Goal: Information Seeking & Learning: Check status

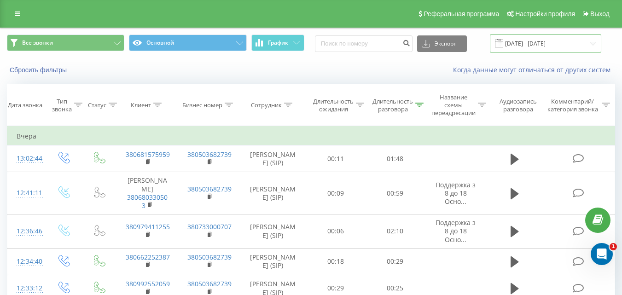
click at [529, 44] on input "[DATE] - [DATE]" at bounding box center [545, 44] width 111 height 18
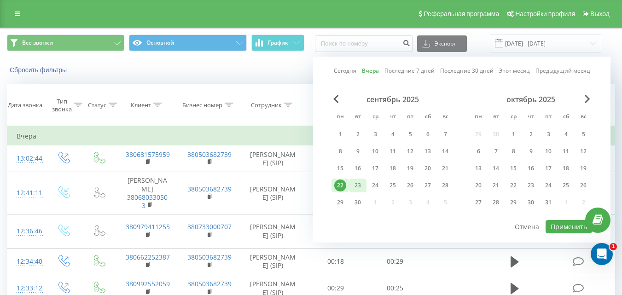
click at [366, 184] on div "23" at bounding box center [357, 186] width 17 height 14
click at [553, 226] on button "Применить" at bounding box center [569, 226] width 46 height 13
type input "[DATE] - [DATE]"
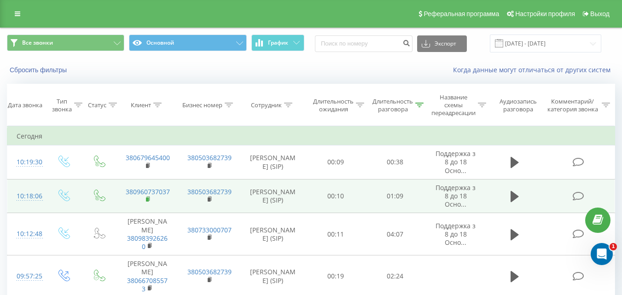
click at [149, 198] on icon at bounding box center [148, 199] width 5 height 6
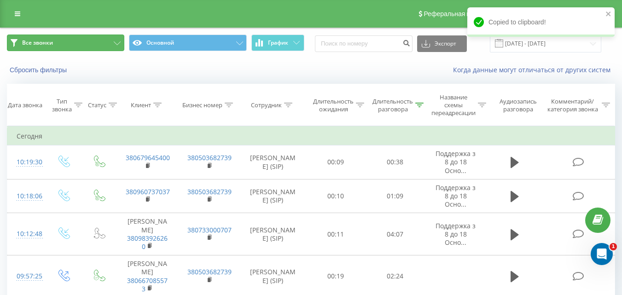
click at [92, 48] on button "Все звонки" at bounding box center [65, 43] width 117 height 17
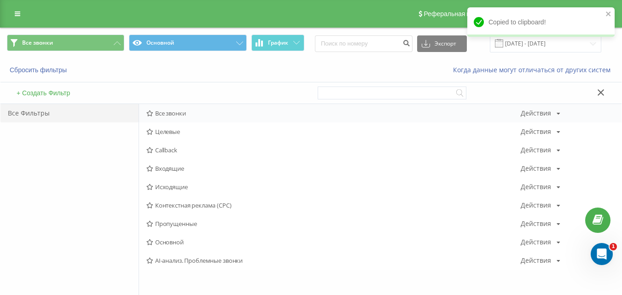
click at [182, 111] on span "Все звонки" at bounding box center [333, 113] width 374 height 6
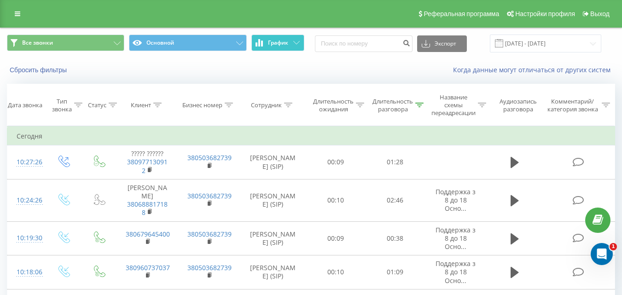
click at [290, 43] on button "График" at bounding box center [277, 43] width 53 height 17
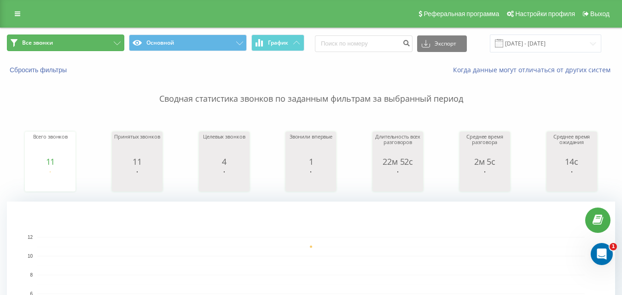
click at [110, 46] on button "Все звонки" at bounding box center [65, 43] width 117 height 17
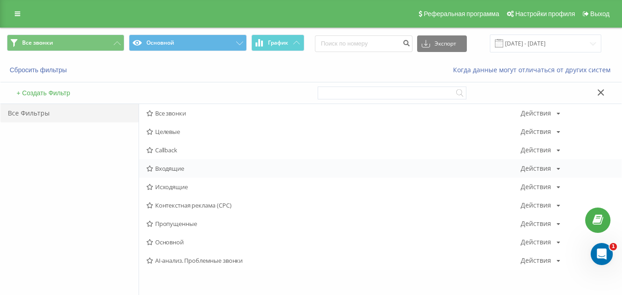
click at [171, 171] on span "Входящие" at bounding box center [333, 168] width 374 height 6
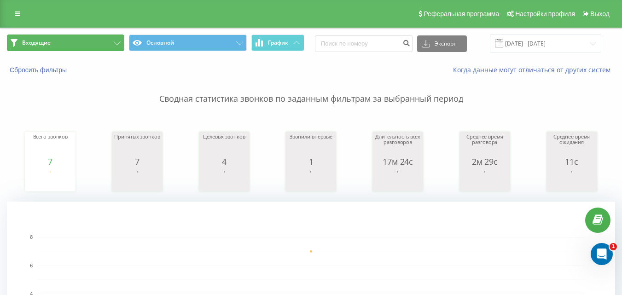
click at [105, 43] on button "Входящие" at bounding box center [65, 43] width 117 height 17
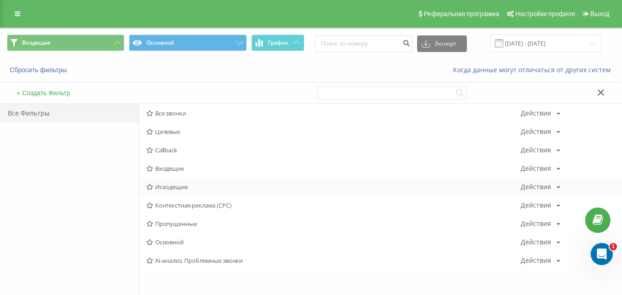
click at [164, 180] on div "Исходящие Действия Редактировать Копировать Удалить По умолчанию Поделиться" at bounding box center [380, 187] width 482 height 18
click at [172, 188] on span "Исходящие" at bounding box center [333, 187] width 374 height 6
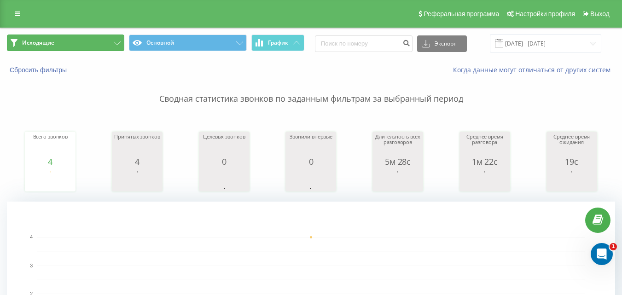
click at [101, 44] on button "Исходящие" at bounding box center [65, 43] width 117 height 17
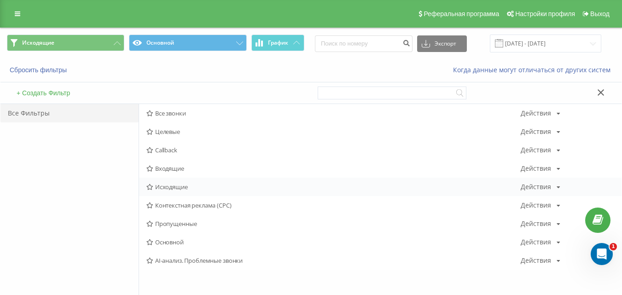
click at [174, 178] on div "Исходящие Действия Редактировать Копировать Удалить По умолчанию Поделиться" at bounding box center [380, 187] width 482 height 18
click at [174, 170] on span "Входящие" at bounding box center [333, 168] width 374 height 6
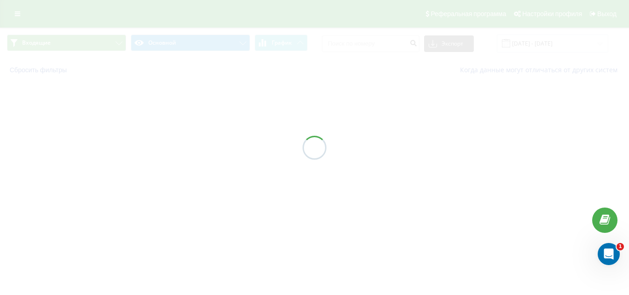
click at [174, 170] on div at bounding box center [314, 147] width 629 height 295
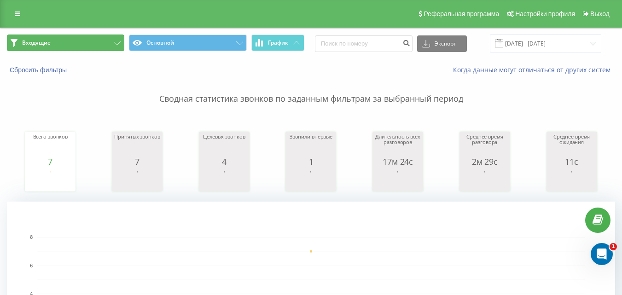
click at [97, 47] on button "Входящие" at bounding box center [65, 43] width 117 height 17
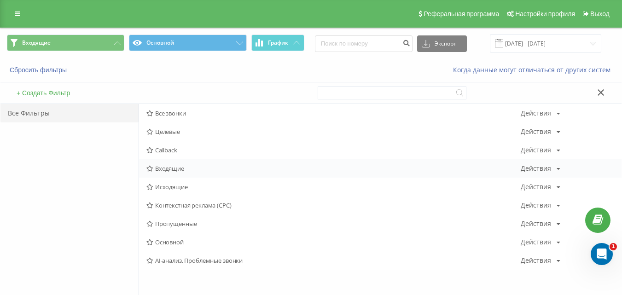
click at [179, 166] on span "Входящие" at bounding box center [333, 168] width 374 height 6
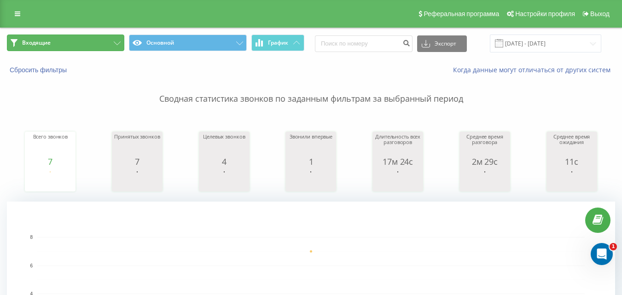
click at [84, 43] on button "Входящие" at bounding box center [65, 43] width 117 height 17
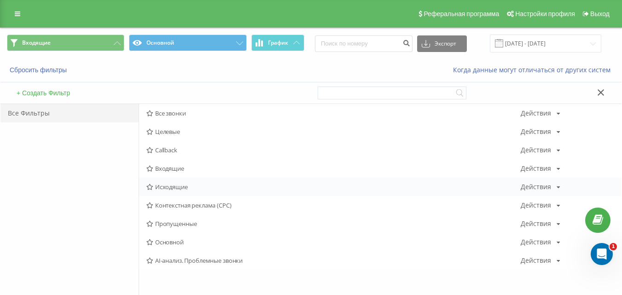
click at [163, 183] on div "Исходящие Действия Редактировать Копировать Удалить По умолчанию Поделиться" at bounding box center [380, 187] width 482 height 18
click at [163, 184] on span "Исходящие" at bounding box center [333, 187] width 374 height 6
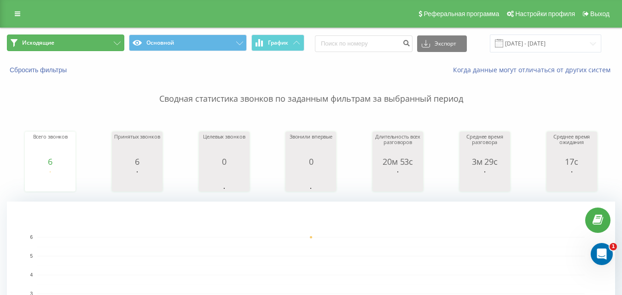
click at [85, 45] on button "Исходящие" at bounding box center [65, 43] width 117 height 17
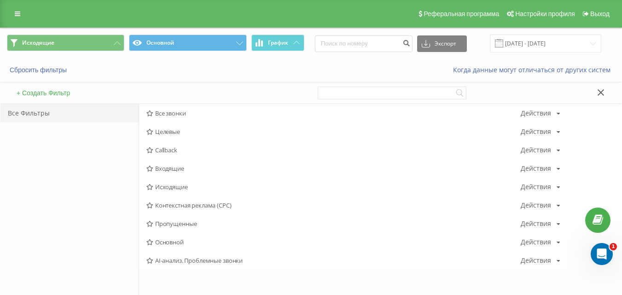
click at [165, 111] on span "Все звонки" at bounding box center [333, 113] width 374 height 6
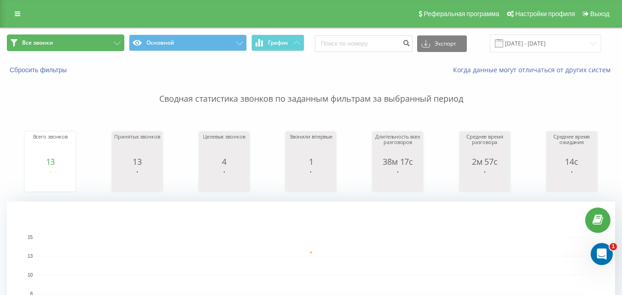
click at [97, 39] on button "Все звонки" at bounding box center [65, 43] width 117 height 17
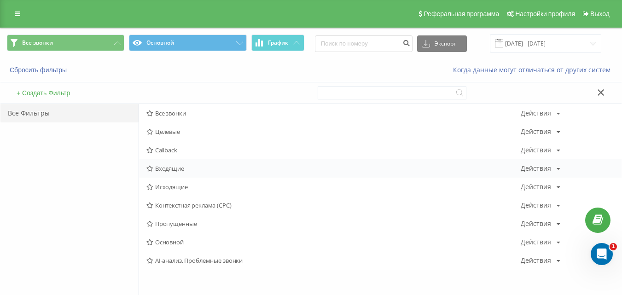
click at [172, 166] on span "Входящие" at bounding box center [333, 168] width 374 height 6
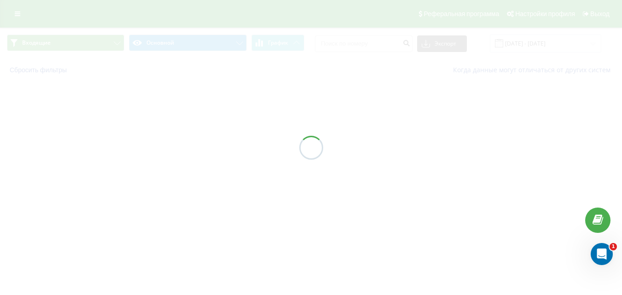
click at [172, 170] on div at bounding box center [311, 147] width 622 height 295
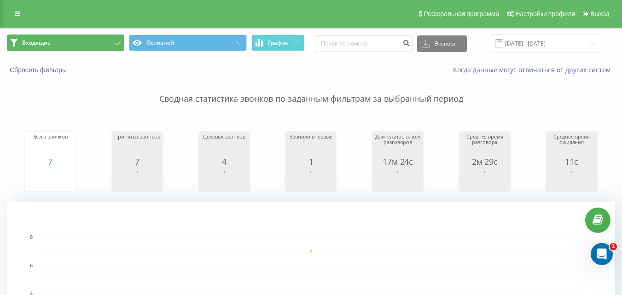
click at [81, 40] on button "Входящие" at bounding box center [65, 43] width 117 height 17
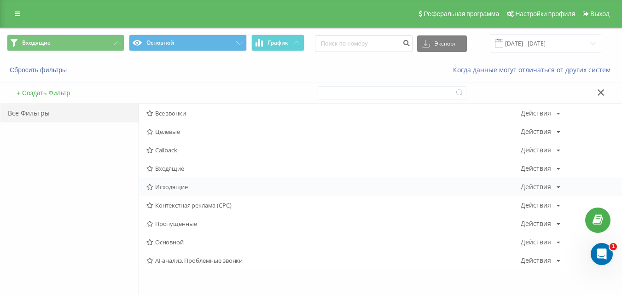
click at [180, 186] on span "Исходящие" at bounding box center [333, 187] width 374 height 6
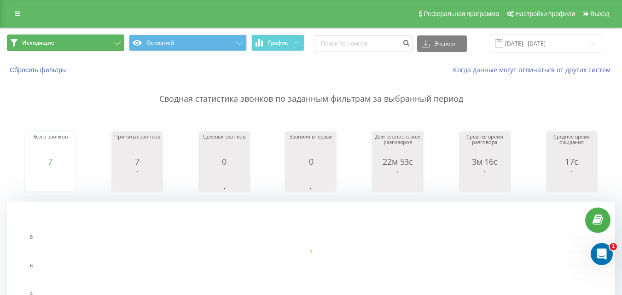
click at [75, 47] on button "Исходящие" at bounding box center [65, 43] width 117 height 17
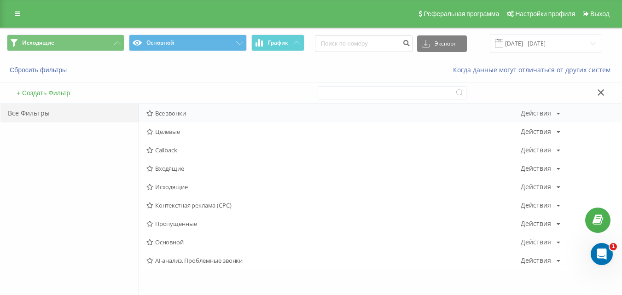
click at [166, 122] on div "Все звонки Действия Редактировать Копировать Удалить По умолчанию Поделиться" at bounding box center [380, 113] width 482 height 18
click at [167, 116] on span "Все звонки" at bounding box center [333, 113] width 374 height 6
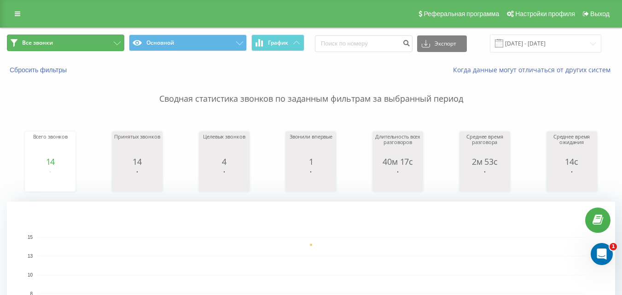
click at [95, 44] on button "Все звонки" at bounding box center [65, 43] width 117 height 17
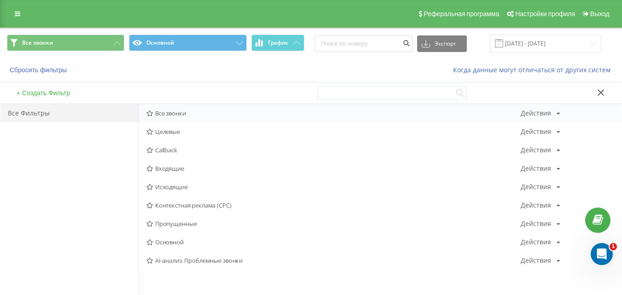
click at [164, 111] on span "Все звонки" at bounding box center [333, 113] width 374 height 6
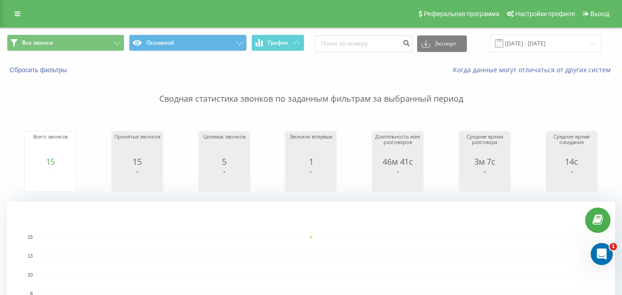
click at [66, 34] on div "Все звонки Основной График Экспорт .csv .xls .xlsx [DATE] - [DATE]" at bounding box center [310, 43] width 621 height 31
click at [67, 42] on button "Все звонки" at bounding box center [65, 43] width 117 height 17
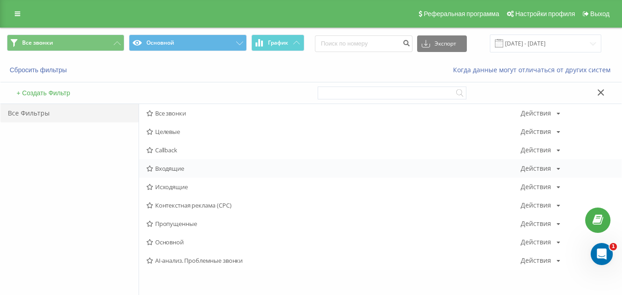
click at [163, 170] on span "Входящие" at bounding box center [333, 168] width 374 height 6
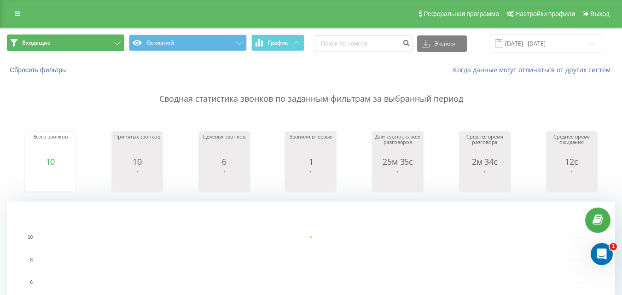
click at [103, 47] on button "Входящие" at bounding box center [65, 43] width 117 height 17
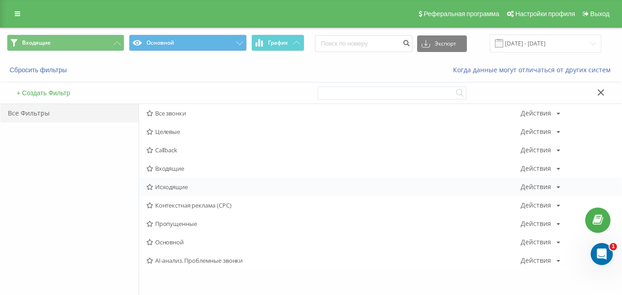
click at [177, 181] on div "Исходящие Действия Редактировать Копировать Удалить По умолчанию Поделиться" at bounding box center [380, 187] width 482 height 18
click at [176, 189] on span "Исходящие" at bounding box center [333, 187] width 374 height 6
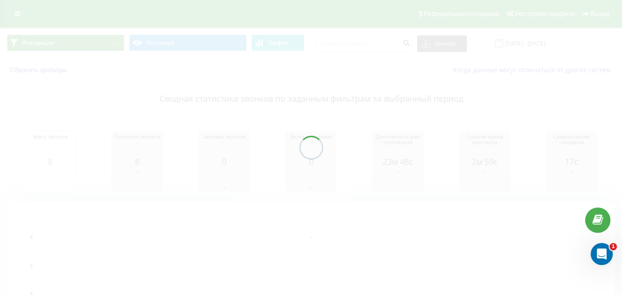
click at [98, 46] on div at bounding box center [311, 147] width 622 height 295
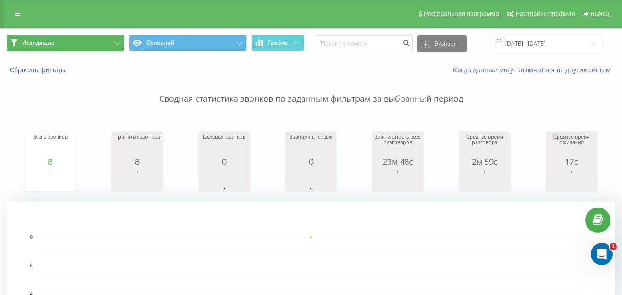
click at [101, 44] on button "Исходящие" at bounding box center [65, 43] width 117 height 17
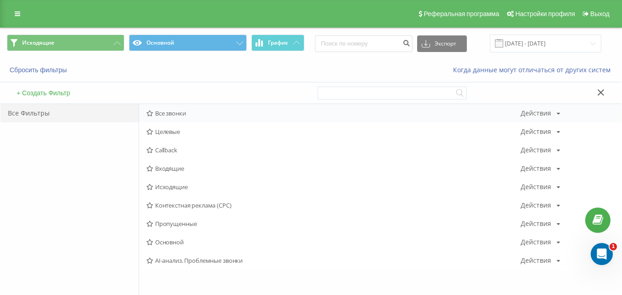
click at [170, 108] on div "Все звонки Действия Редактировать Копировать Удалить По умолчанию Поделиться" at bounding box center [380, 113] width 482 height 18
click at [170, 117] on div "Все звонки Действия Редактировать Копировать Удалить По умолчанию Поделиться" at bounding box center [380, 113] width 482 height 18
click at [169, 115] on span "Все звонки" at bounding box center [333, 113] width 374 height 6
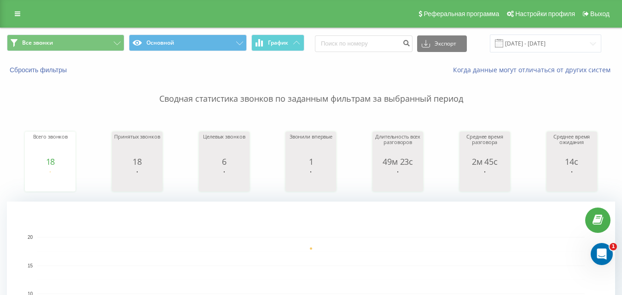
scroll to position [258, 0]
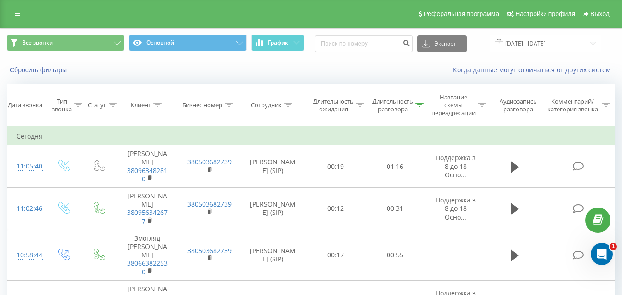
click at [67, 53] on div "Все звонки Основной График Экспорт .csv .xls .xlsx [DATE] - [DATE]" at bounding box center [310, 43] width 621 height 31
click at [570, 43] on input "[DATE] - [DATE]" at bounding box center [545, 44] width 111 height 18
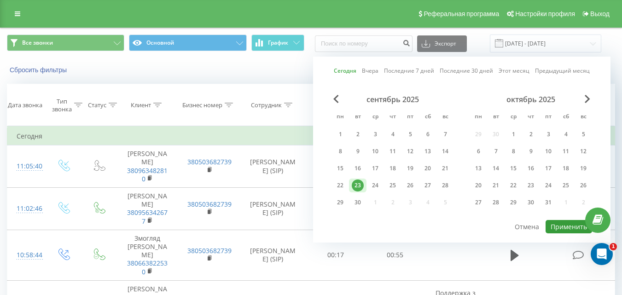
click at [564, 229] on button "Применить" at bounding box center [569, 226] width 46 height 13
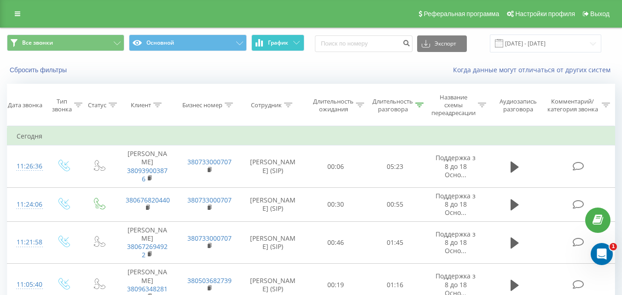
click at [284, 45] on span "График" at bounding box center [278, 43] width 20 height 6
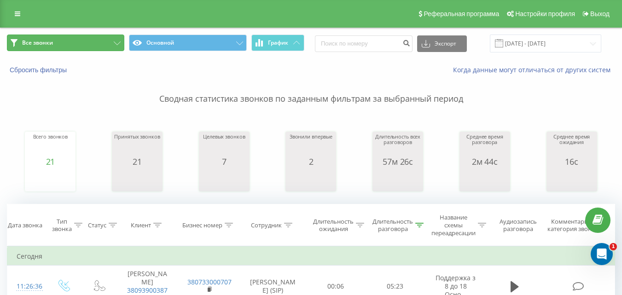
click at [90, 44] on button "Все звонки" at bounding box center [65, 43] width 117 height 17
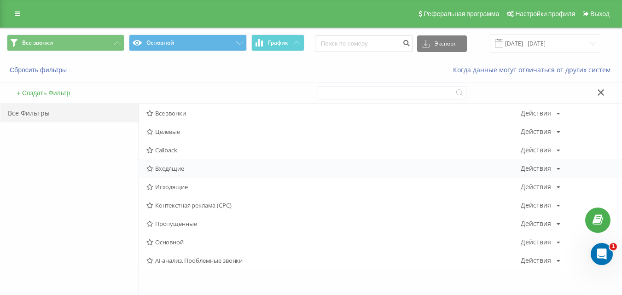
click at [182, 168] on span "Входящие" at bounding box center [333, 168] width 374 height 6
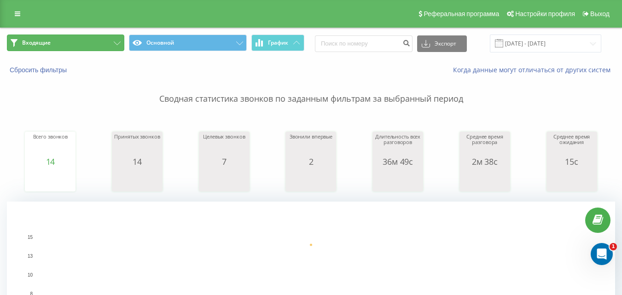
click at [53, 46] on button "Входящие" at bounding box center [65, 43] width 117 height 17
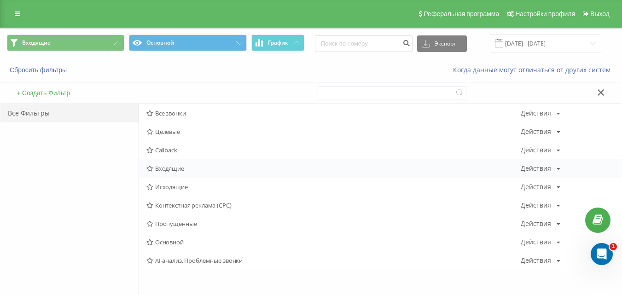
click at [166, 169] on span "Входящие" at bounding box center [333, 168] width 374 height 6
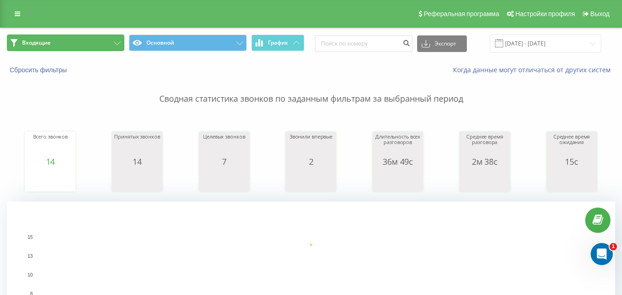
drag, startPoint x: 96, startPoint y: 44, endPoint x: 115, endPoint y: 60, distance: 25.1
click at [96, 44] on button "Входящие" at bounding box center [65, 43] width 117 height 17
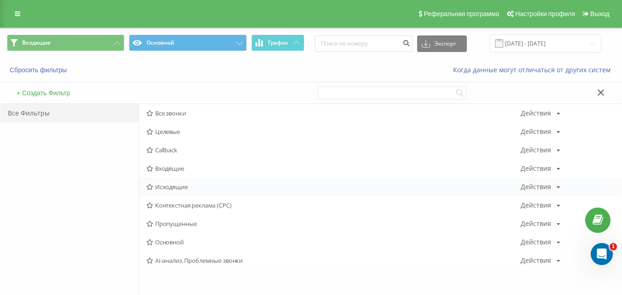
click at [189, 191] on div "Исходящие Действия Редактировать Копировать Удалить По умолчанию Поделиться" at bounding box center [380, 187] width 482 height 18
click at [189, 189] on span "Исходящие" at bounding box center [333, 187] width 374 height 6
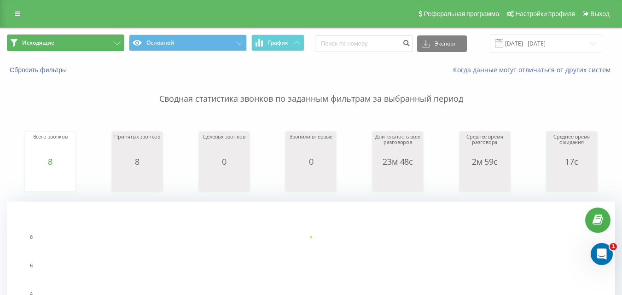
click at [100, 48] on button "Исходящие" at bounding box center [65, 43] width 117 height 17
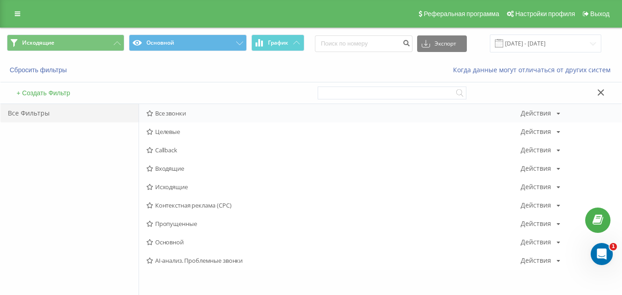
click at [165, 114] on span "Все звонки" at bounding box center [333, 113] width 374 height 6
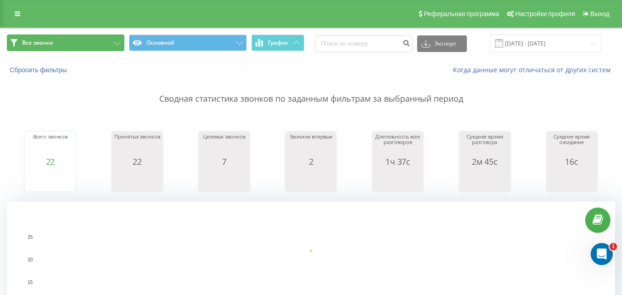
click at [89, 36] on button "Все звонки" at bounding box center [65, 43] width 117 height 17
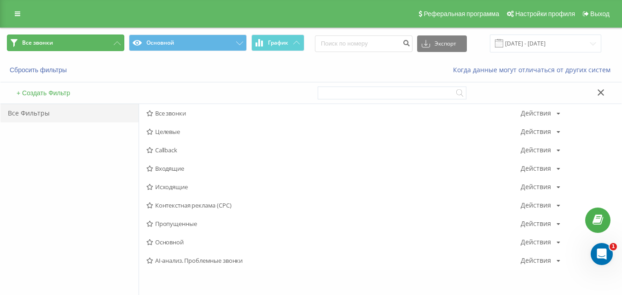
click at [87, 37] on button "Все звонки" at bounding box center [65, 43] width 117 height 17
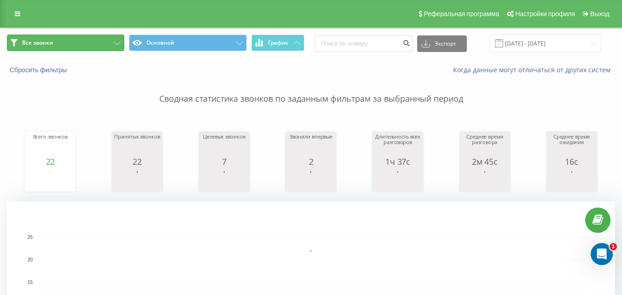
click at [97, 38] on button "Все звонки" at bounding box center [65, 43] width 117 height 17
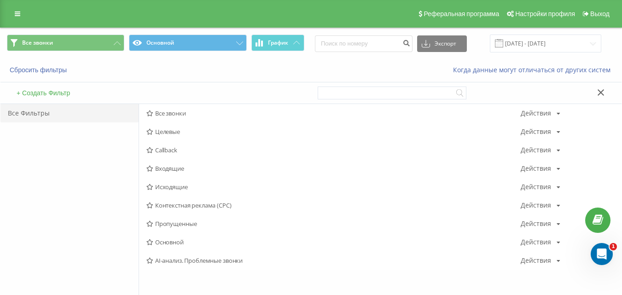
click at [168, 165] on span "Входящие" at bounding box center [333, 168] width 374 height 6
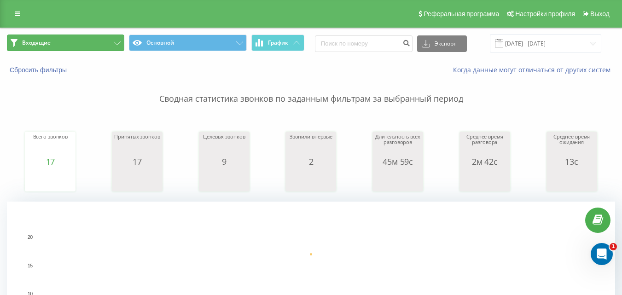
click at [82, 37] on button "Входящие" at bounding box center [65, 43] width 117 height 17
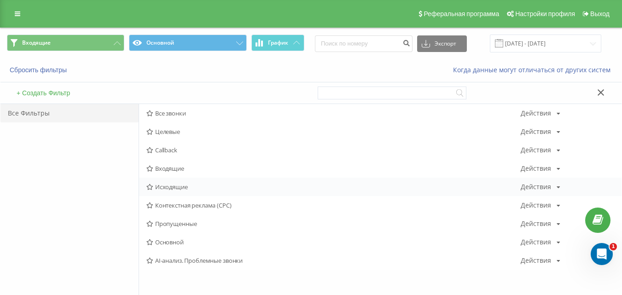
click at [164, 192] on div "Исходящие Действия Редактировать Копировать Удалить По умолчанию Поделиться" at bounding box center [380, 187] width 482 height 18
click at [177, 168] on span "Входящие" at bounding box center [333, 168] width 374 height 6
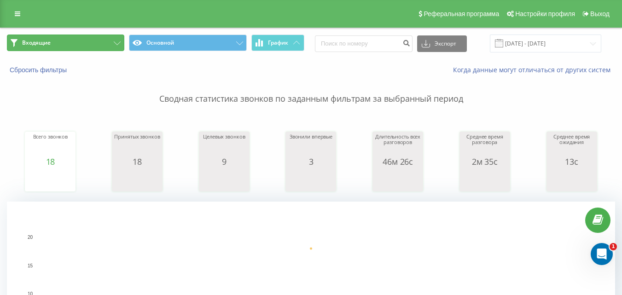
click at [105, 45] on button "Входящие" at bounding box center [65, 43] width 117 height 17
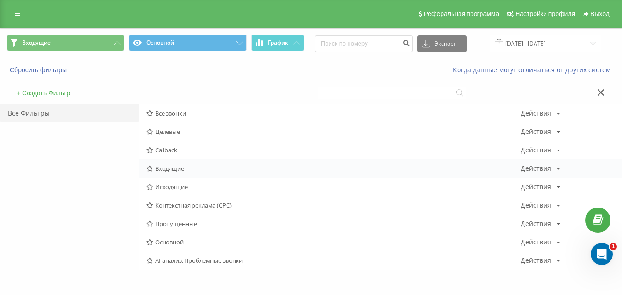
click at [196, 171] on span "Входящие" at bounding box center [333, 168] width 374 height 6
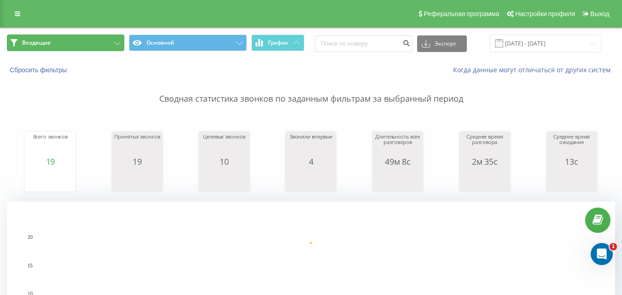
click at [93, 45] on button "Входящие" at bounding box center [65, 43] width 117 height 17
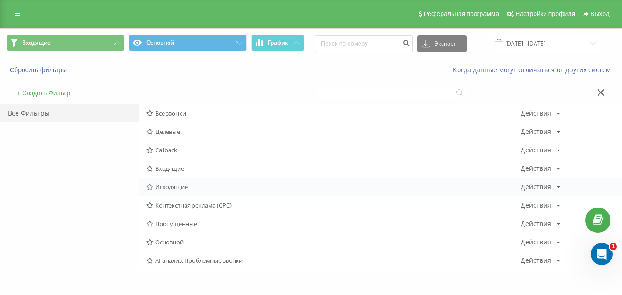
click at [170, 187] on span "Исходящие" at bounding box center [333, 187] width 374 height 6
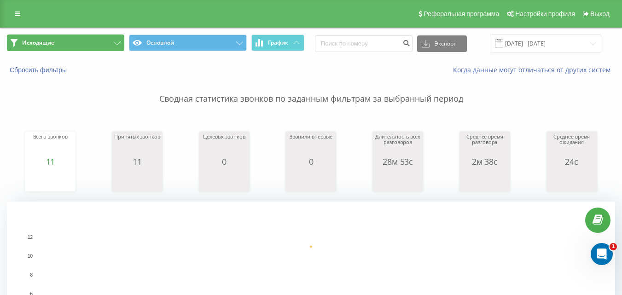
click at [63, 48] on button "Исходящие" at bounding box center [65, 43] width 117 height 17
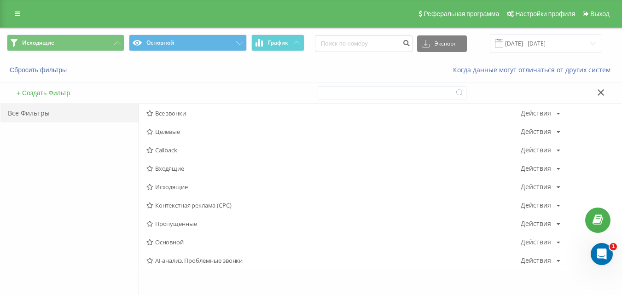
click at [168, 186] on span "Исходящие" at bounding box center [333, 187] width 374 height 6
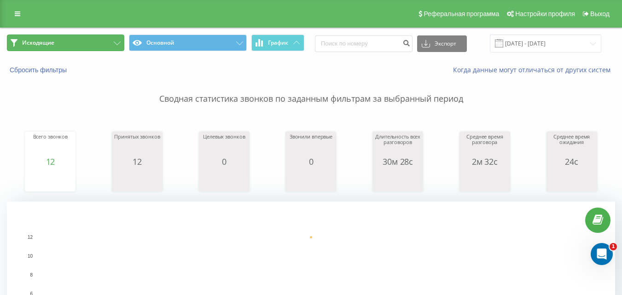
click at [81, 40] on button "Исходящие" at bounding box center [65, 43] width 117 height 17
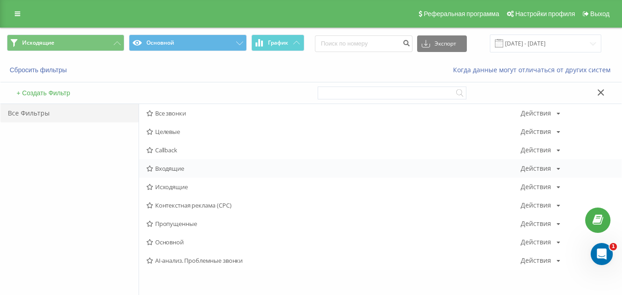
click at [178, 170] on span "Входящие" at bounding box center [333, 168] width 374 height 6
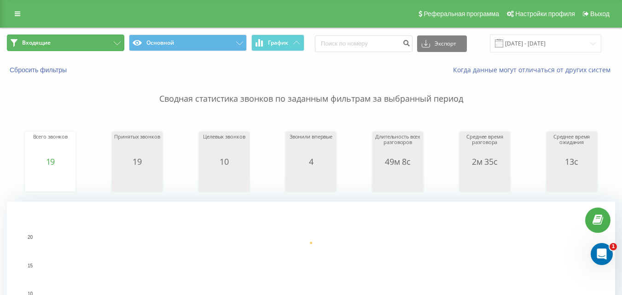
click at [81, 35] on button "Входящие" at bounding box center [65, 43] width 117 height 17
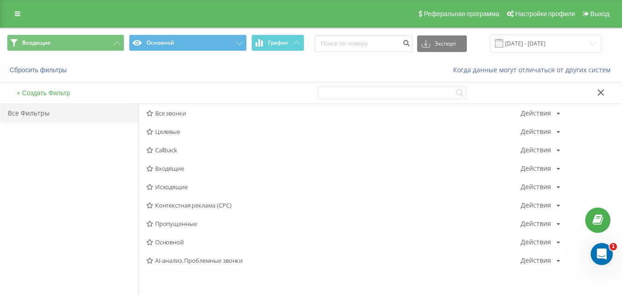
click at [183, 163] on div "Входящие Действия Редактировать Копировать Удалить По умолчанию Поделиться" at bounding box center [380, 168] width 482 height 18
click at [183, 167] on span "Входящие" at bounding box center [333, 168] width 374 height 6
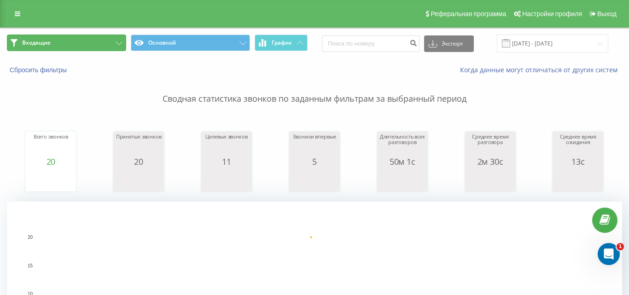
drag, startPoint x: 78, startPoint y: 42, endPoint x: 155, endPoint y: 140, distance: 124.6
click at [79, 42] on button "Входящие" at bounding box center [66, 43] width 119 height 17
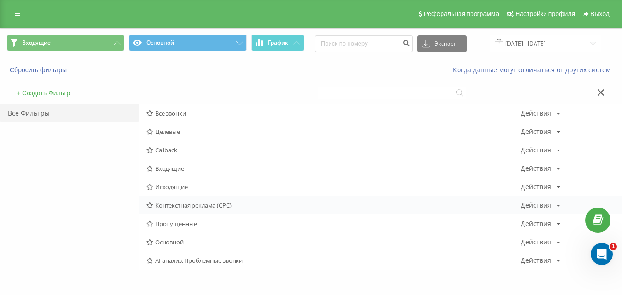
click at [171, 199] on div "Контекстная реклама (CPC) Действия Редактировать Копировать Удалить По умолчани…" at bounding box center [380, 205] width 482 height 18
click at [170, 187] on span "Исходящие" at bounding box center [333, 187] width 374 height 6
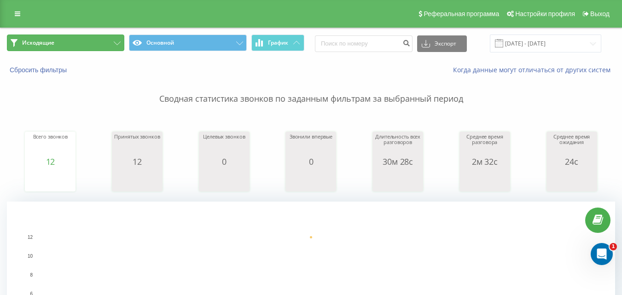
click at [93, 41] on button "Исходящие" at bounding box center [65, 43] width 117 height 17
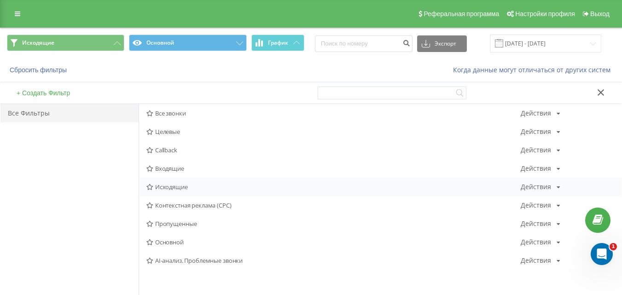
click at [168, 186] on span "Исходящие" at bounding box center [333, 187] width 374 height 6
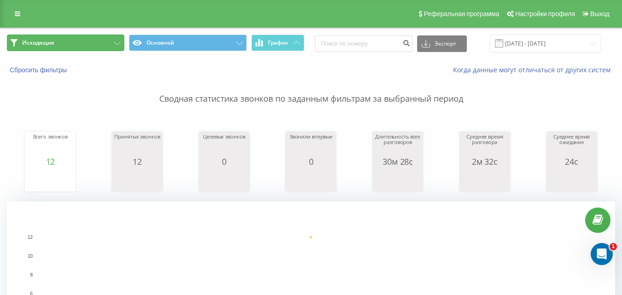
click at [88, 42] on button "Исходящие" at bounding box center [65, 43] width 117 height 17
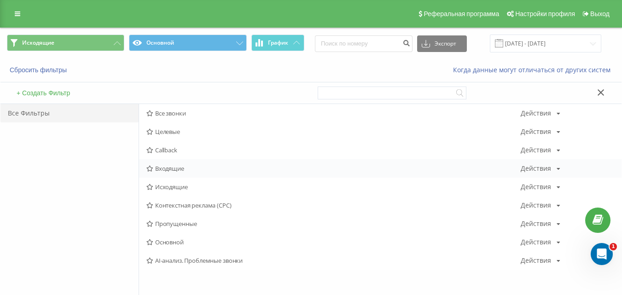
click at [164, 165] on span "Входящие" at bounding box center [333, 168] width 374 height 6
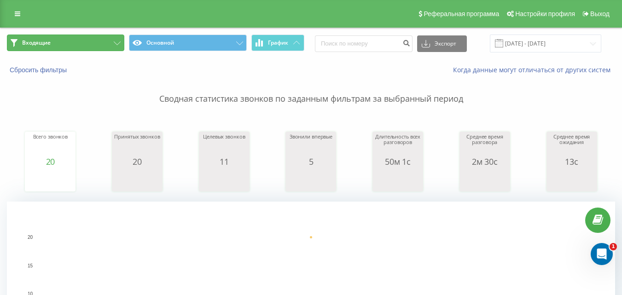
click at [88, 46] on button "Входящие" at bounding box center [65, 43] width 117 height 17
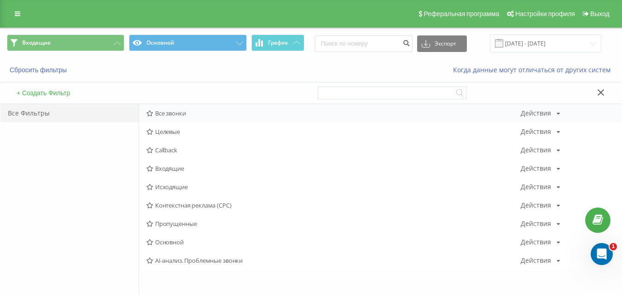
click at [175, 118] on div "Все звонки Действия Редактировать Копировать Удалить По умолчанию Поделиться" at bounding box center [380, 113] width 482 height 18
click at [176, 115] on span "Все звонки" at bounding box center [333, 113] width 374 height 6
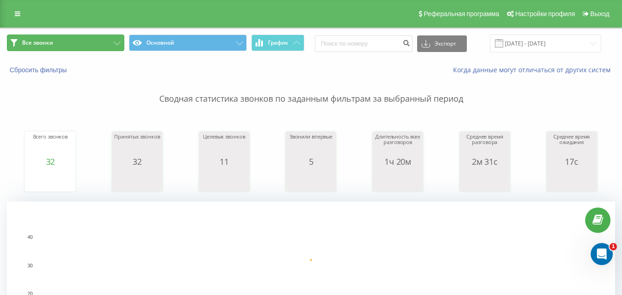
click at [94, 48] on button "Все звонки" at bounding box center [65, 43] width 117 height 17
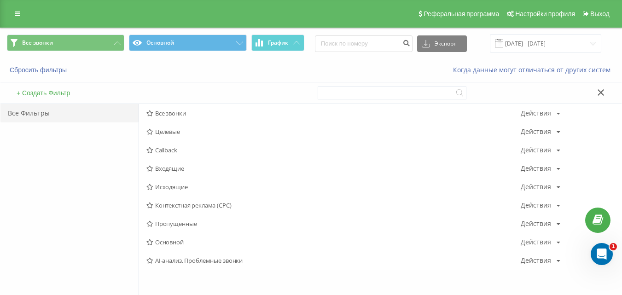
click at [171, 190] on span "Исходящие" at bounding box center [333, 187] width 374 height 6
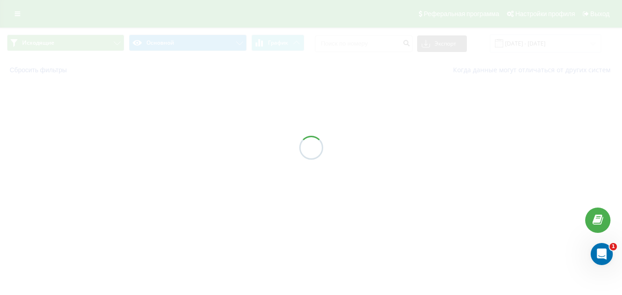
click at [171, 189] on div at bounding box center [311, 147] width 622 height 295
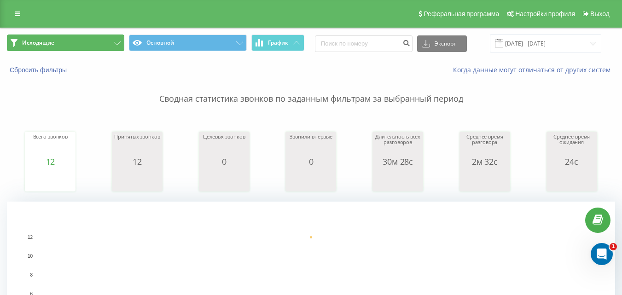
click at [75, 43] on button "Исходящие" at bounding box center [65, 43] width 117 height 17
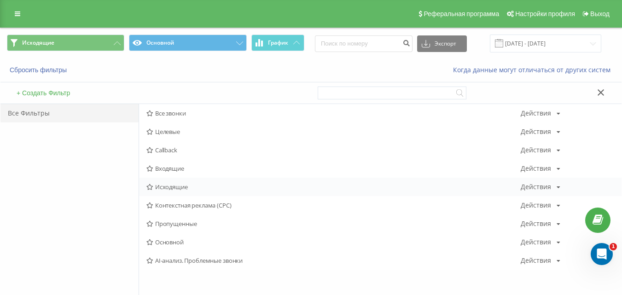
click at [172, 184] on span "Исходящие" at bounding box center [333, 187] width 374 height 6
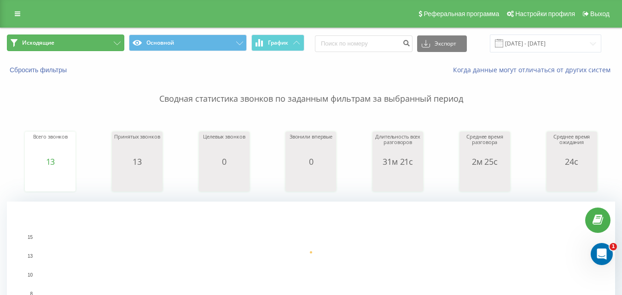
click at [112, 44] on button "Исходящие" at bounding box center [65, 43] width 117 height 17
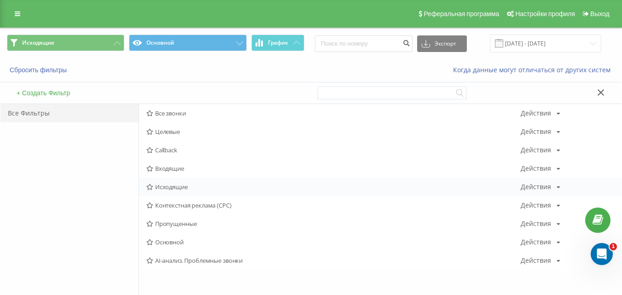
drag, startPoint x: 171, startPoint y: 177, endPoint x: 171, endPoint y: 188, distance: 11.0
click at [172, 177] on div "Входящие Действия Редактировать Копировать Удалить По умолчанию Поделиться" at bounding box center [380, 168] width 482 height 18
click at [171, 188] on span "Исходящие" at bounding box center [333, 187] width 374 height 6
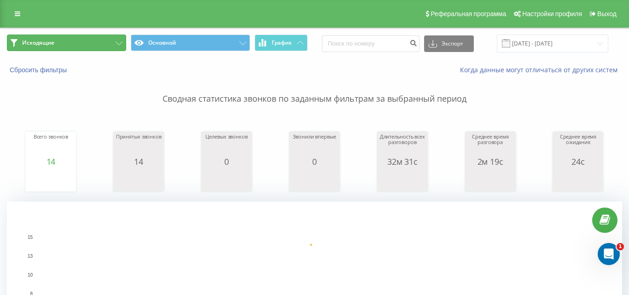
click at [88, 35] on button "Исходящие" at bounding box center [66, 43] width 119 height 17
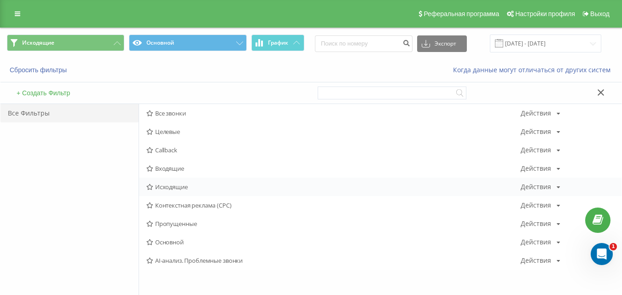
click at [174, 186] on span "Исходящие" at bounding box center [333, 187] width 374 height 6
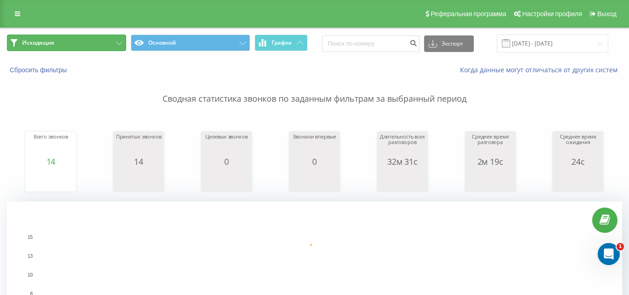
click at [87, 42] on button "Исходящие" at bounding box center [66, 43] width 119 height 17
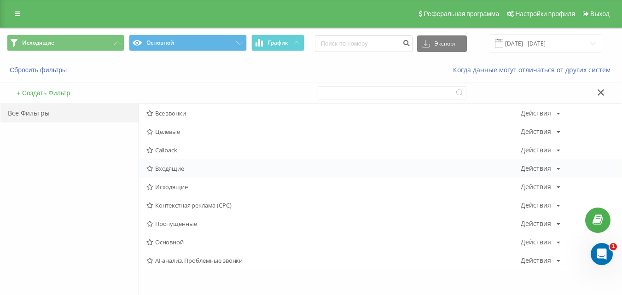
click at [175, 169] on span "Входящие" at bounding box center [333, 168] width 374 height 6
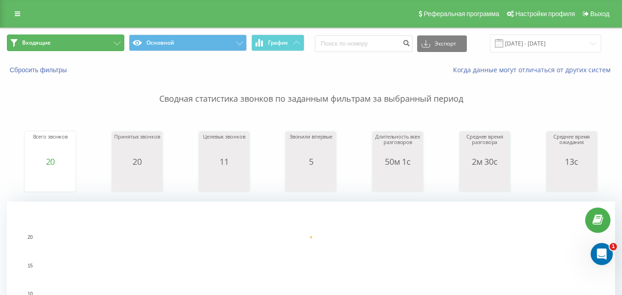
click at [98, 44] on button "Входящие" at bounding box center [65, 43] width 117 height 17
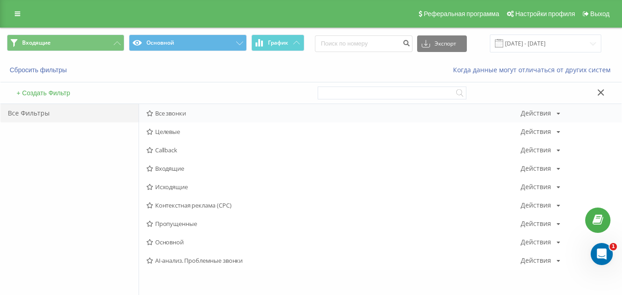
click at [168, 116] on span "Все звонки" at bounding box center [333, 113] width 374 height 6
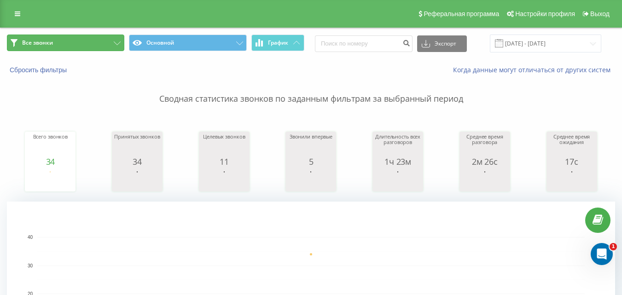
click at [99, 49] on button "Все звонки" at bounding box center [65, 43] width 117 height 17
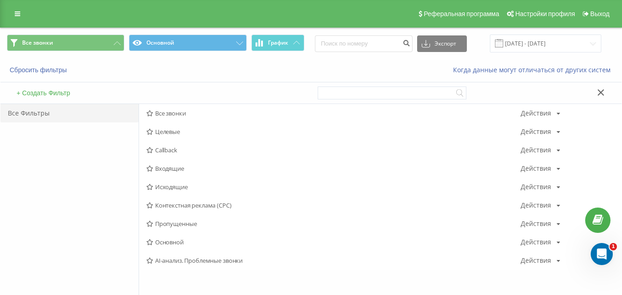
click at [184, 187] on span "Исходящие" at bounding box center [333, 187] width 374 height 6
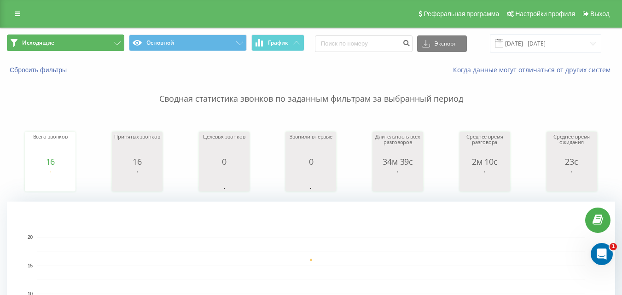
click at [94, 47] on button "Исходящие" at bounding box center [65, 43] width 117 height 17
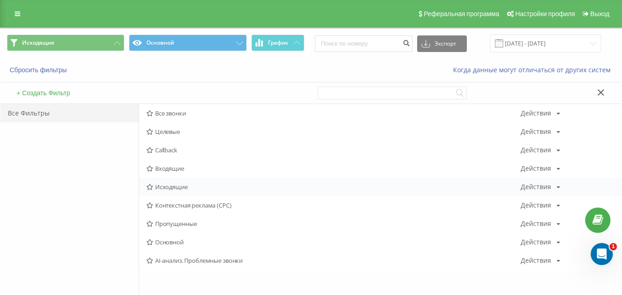
click at [168, 184] on span "Исходящие" at bounding box center [333, 187] width 374 height 6
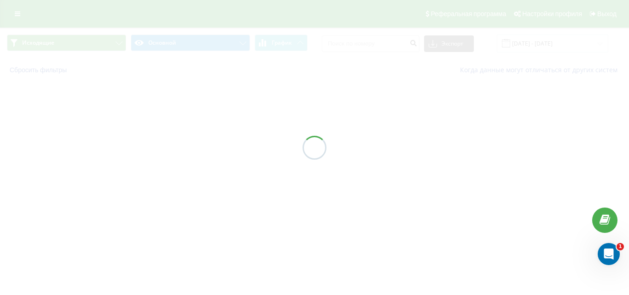
click at [168, 183] on div at bounding box center [314, 147] width 629 height 295
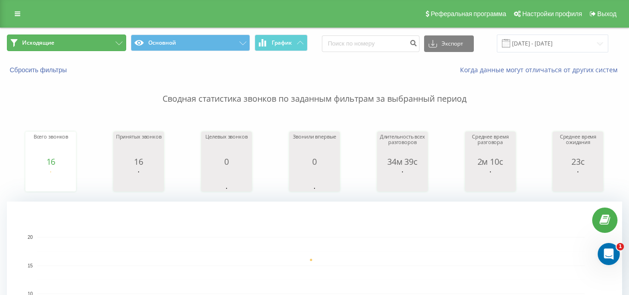
click at [75, 45] on button "Исходящие" at bounding box center [66, 43] width 119 height 17
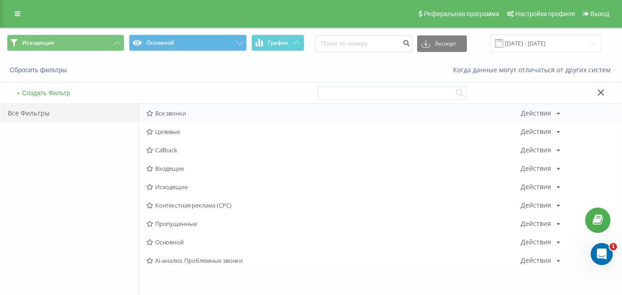
click at [195, 116] on span "Все звонки" at bounding box center [333, 113] width 374 height 6
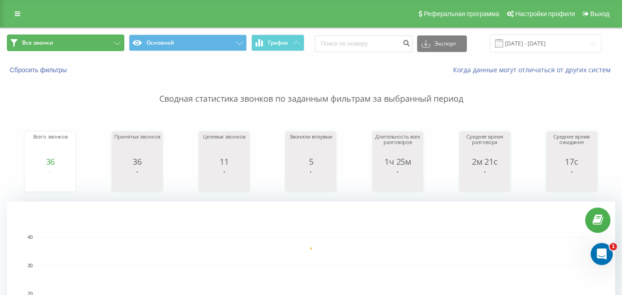
click at [102, 41] on button "Все звонки" at bounding box center [65, 43] width 117 height 17
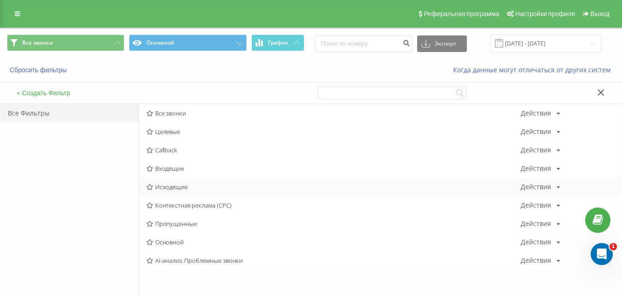
click at [161, 190] on span "Исходящие" at bounding box center [333, 187] width 374 height 6
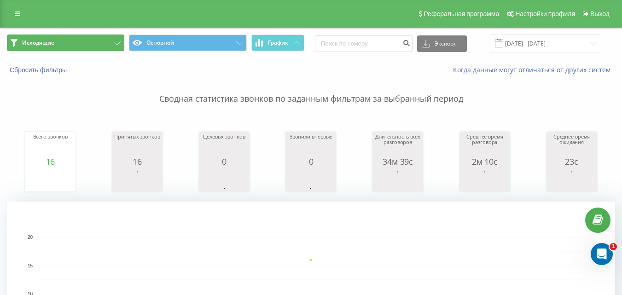
click at [72, 46] on button "Исходящие" at bounding box center [65, 43] width 117 height 17
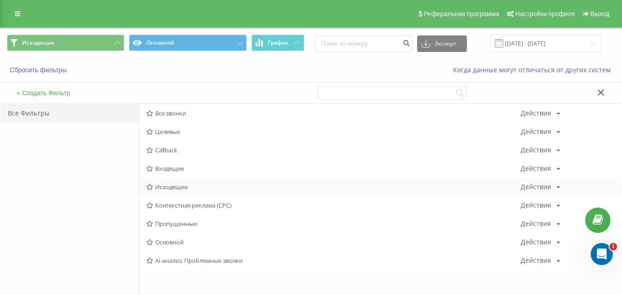
click at [166, 192] on div "Исходящие Действия Редактировать Копировать Удалить По умолчанию Поделиться" at bounding box center [380, 187] width 482 height 18
click at [165, 186] on span "Исходящие" at bounding box center [333, 187] width 374 height 6
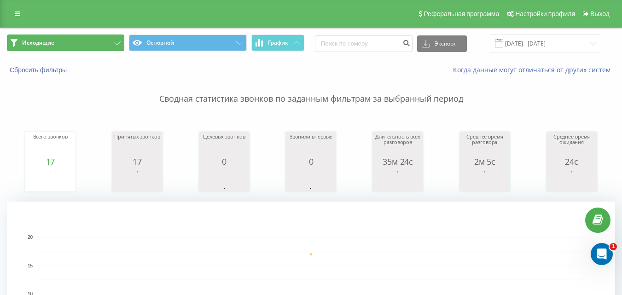
click at [74, 39] on button "Исходящие" at bounding box center [65, 43] width 117 height 17
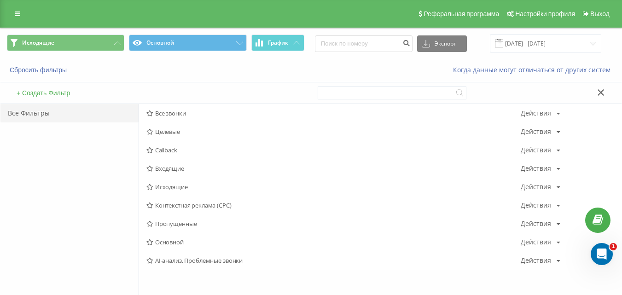
drag, startPoint x: 170, startPoint y: 114, endPoint x: 122, endPoint y: 225, distance: 121.4
click at [171, 114] on span "Все звонки" at bounding box center [333, 113] width 374 height 6
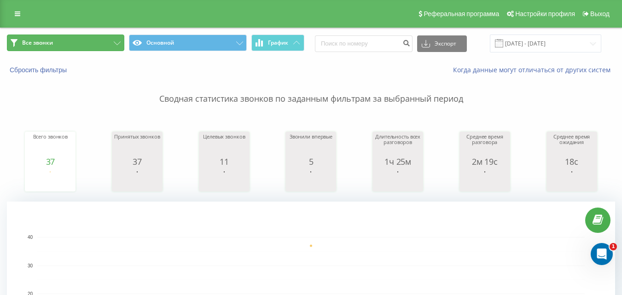
click at [75, 35] on button "Все звонки" at bounding box center [65, 43] width 117 height 17
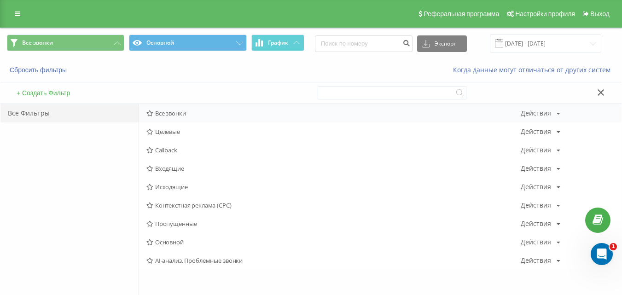
click at [167, 119] on div "Все звонки Действия Редактировать Копировать Удалить По умолчанию Поделиться" at bounding box center [380, 113] width 482 height 18
click at [167, 116] on span "Все звонки" at bounding box center [333, 113] width 374 height 6
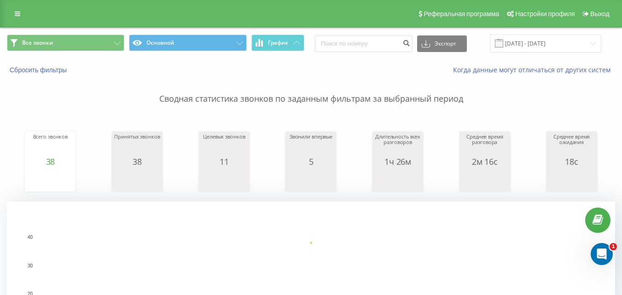
scroll to position [230, 0]
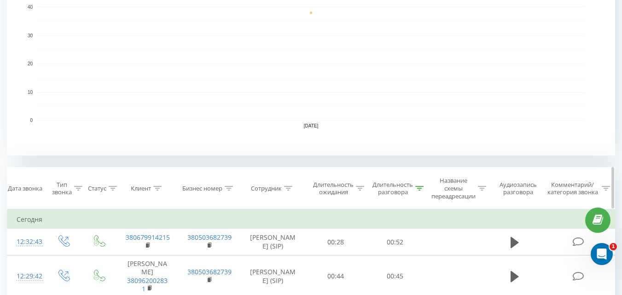
click at [418, 186] on icon at bounding box center [420, 188] width 8 height 5
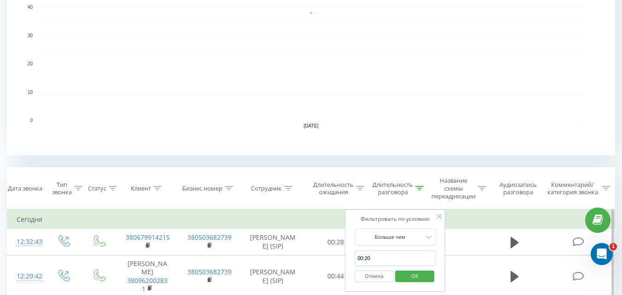
click at [370, 276] on button "Отмена" at bounding box center [373, 277] width 39 height 12
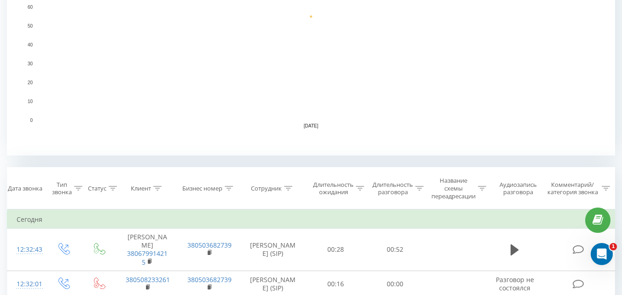
scroll to position [460, 0]
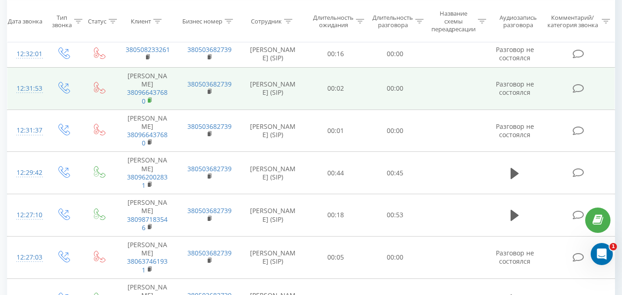
click at [150, 102] on rect at bounding box center [149, 100] width 3 height 4
